Goal: Transaction & Acquisition: Book appointment/travel/reservation

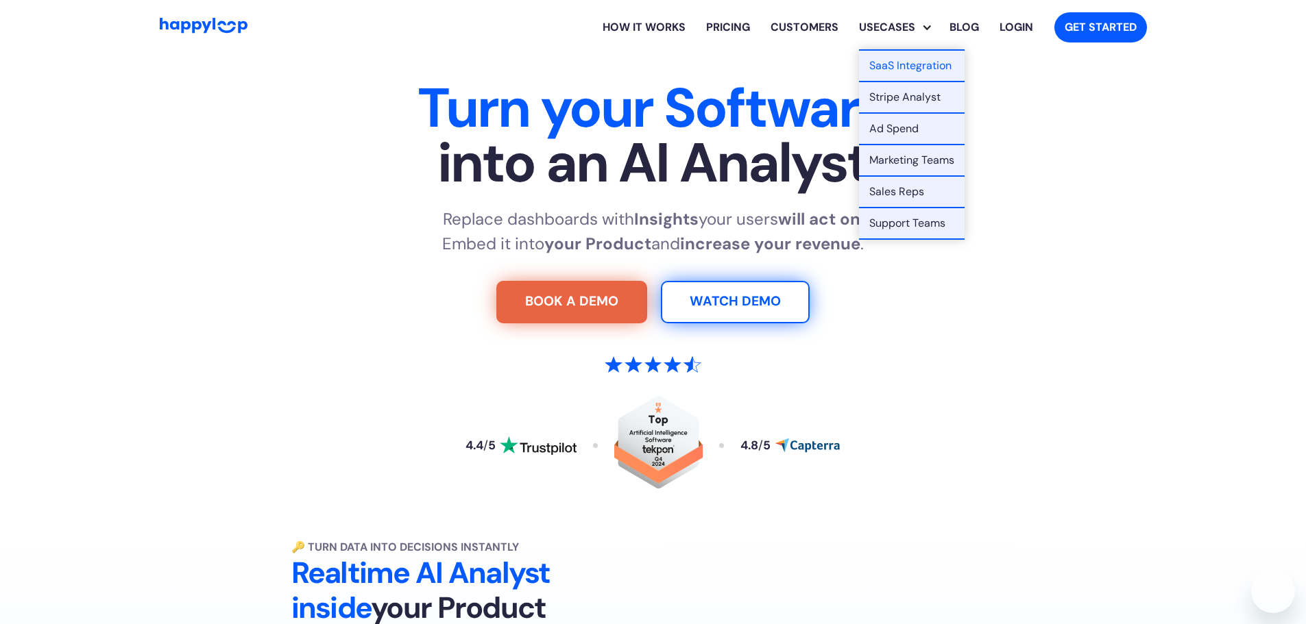
click at [916, 93] on link "Stripe Analyst" at bounding box center [912, 98] width 106 height 32
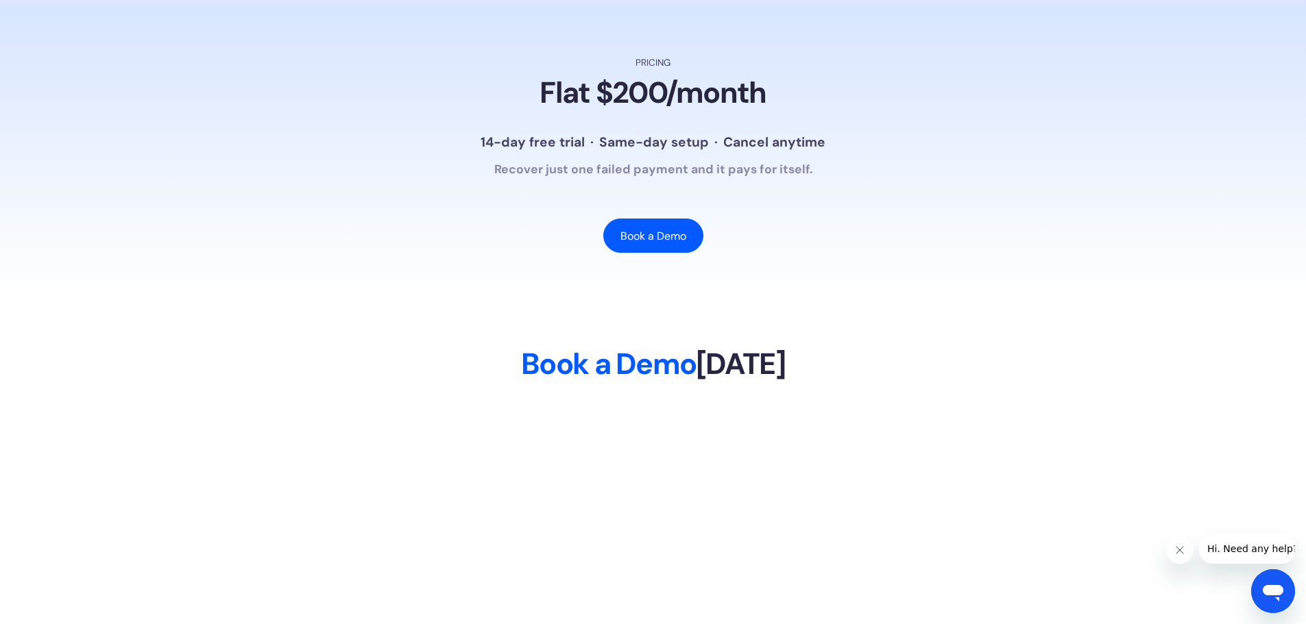
scroll to position [3153, 0]
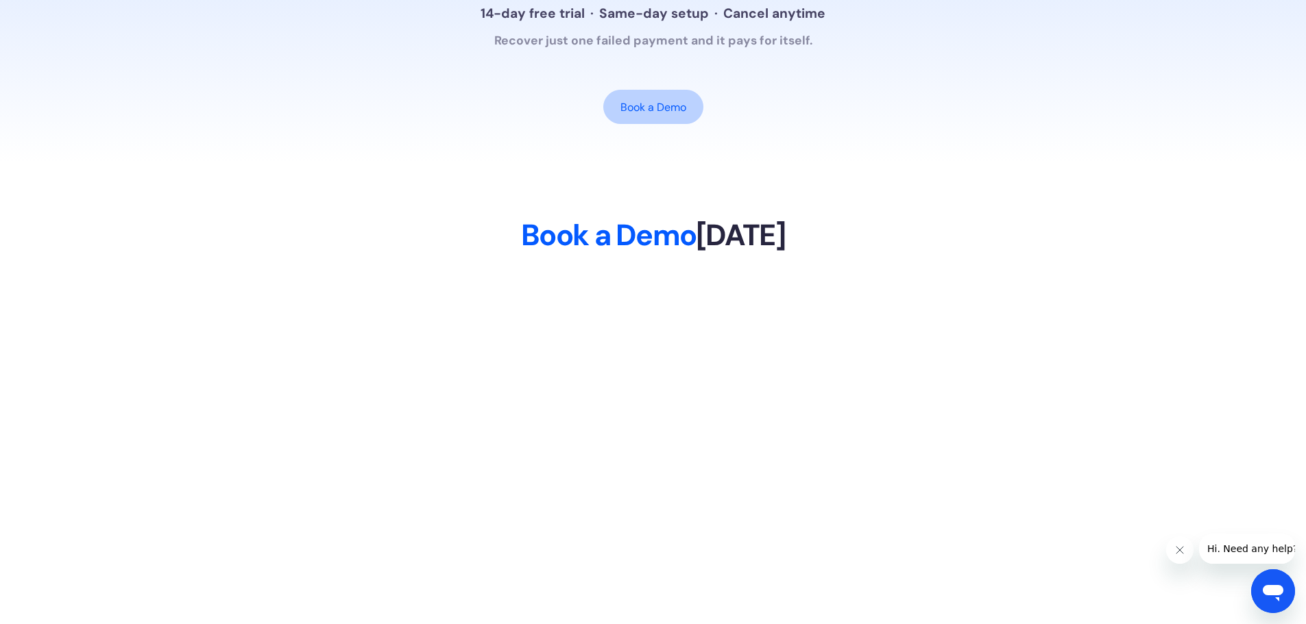
click at [661, 124] on link "Book a Demo" at bounding box center [653, 107] width 100 height 34
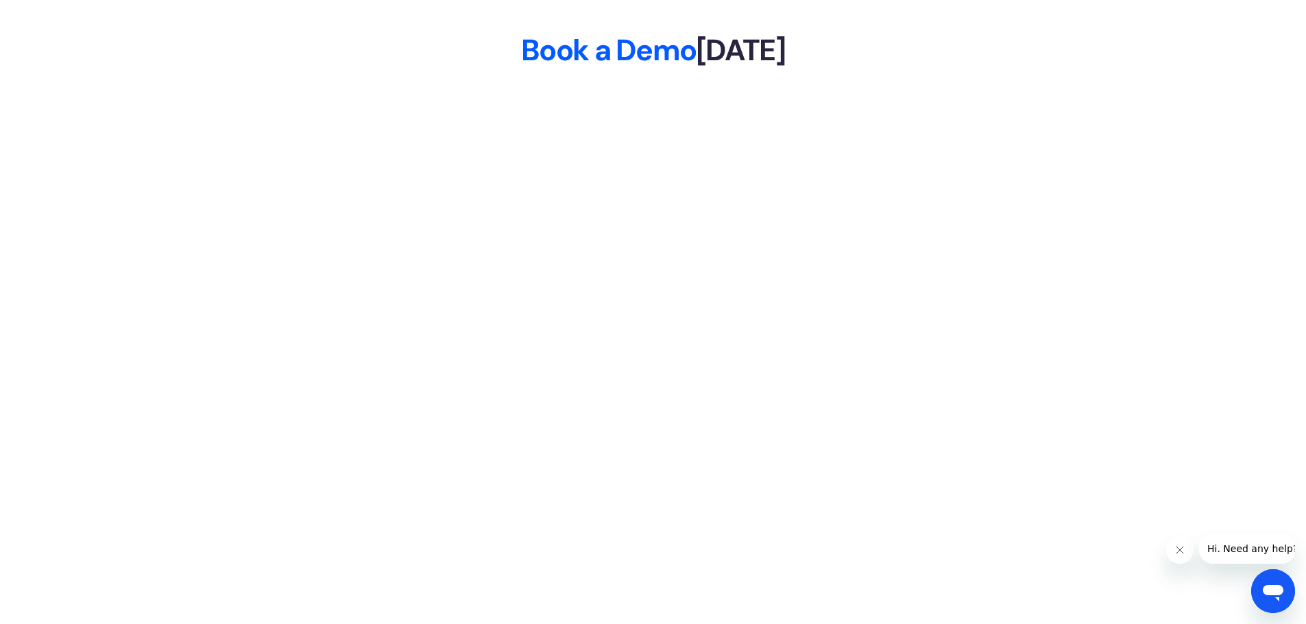
scroll to position [3064, 0]
